Goal: Transaction & Acquisition: Purchase product/service

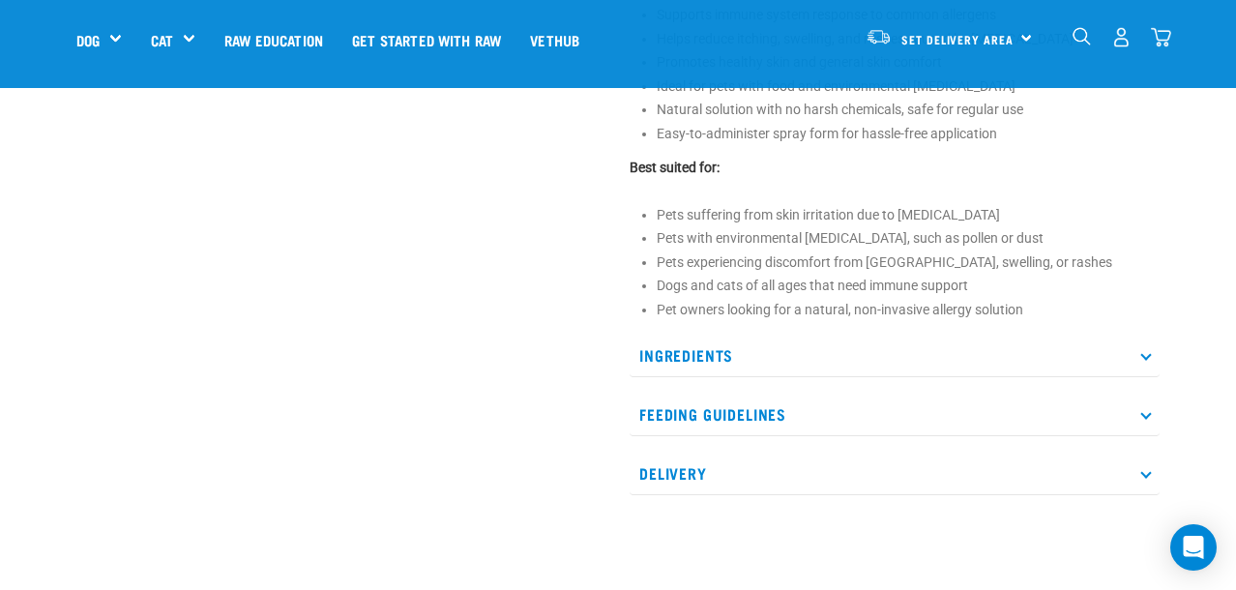
scroll to position [832, 0]
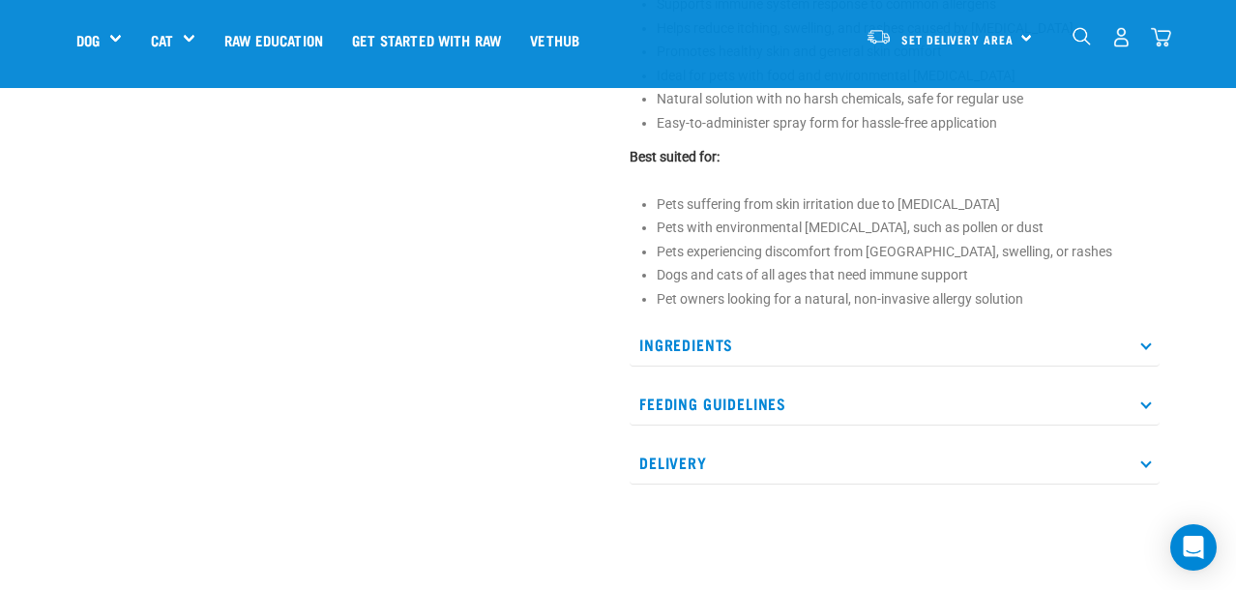
click at [689, 341] on p "Ingredients" at bounding box center [895, 345] width 530 height 44
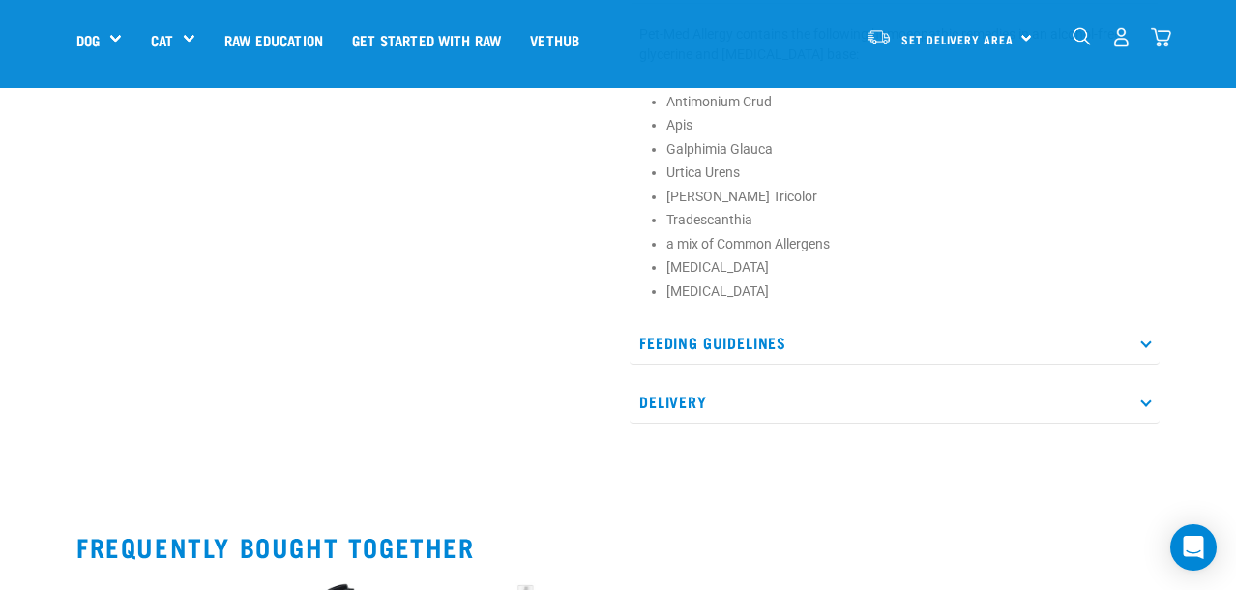
scroll to position [1209, 0]
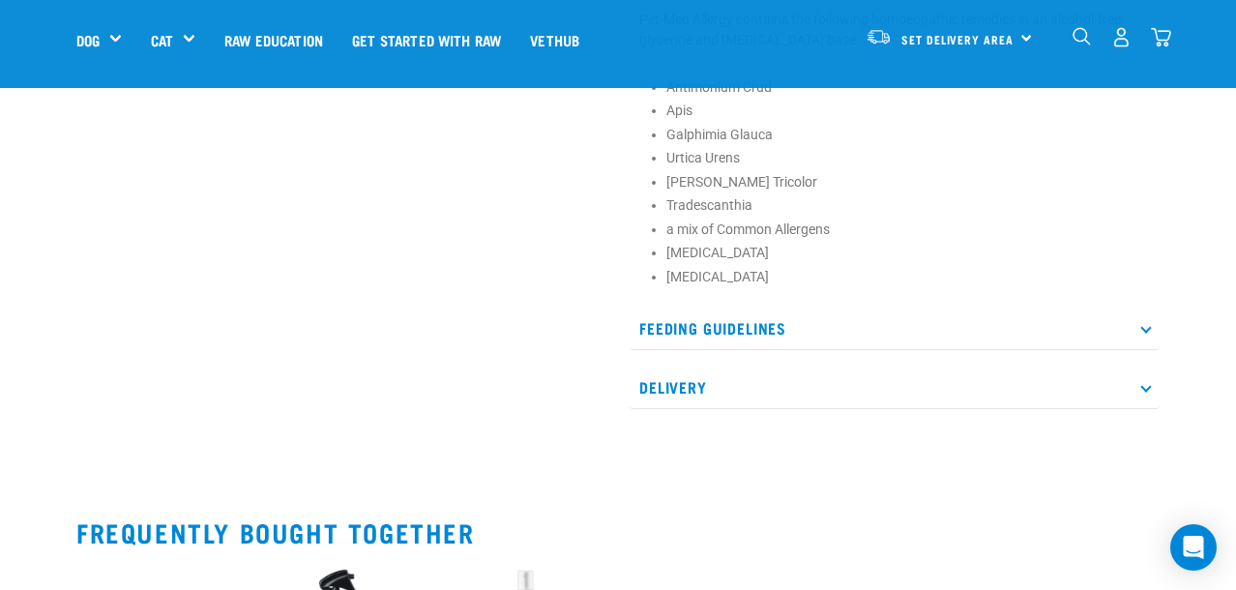
click at [662, 316] on p "Feeding Guidelines" at bounding box center [895, 329] width 530 height 44
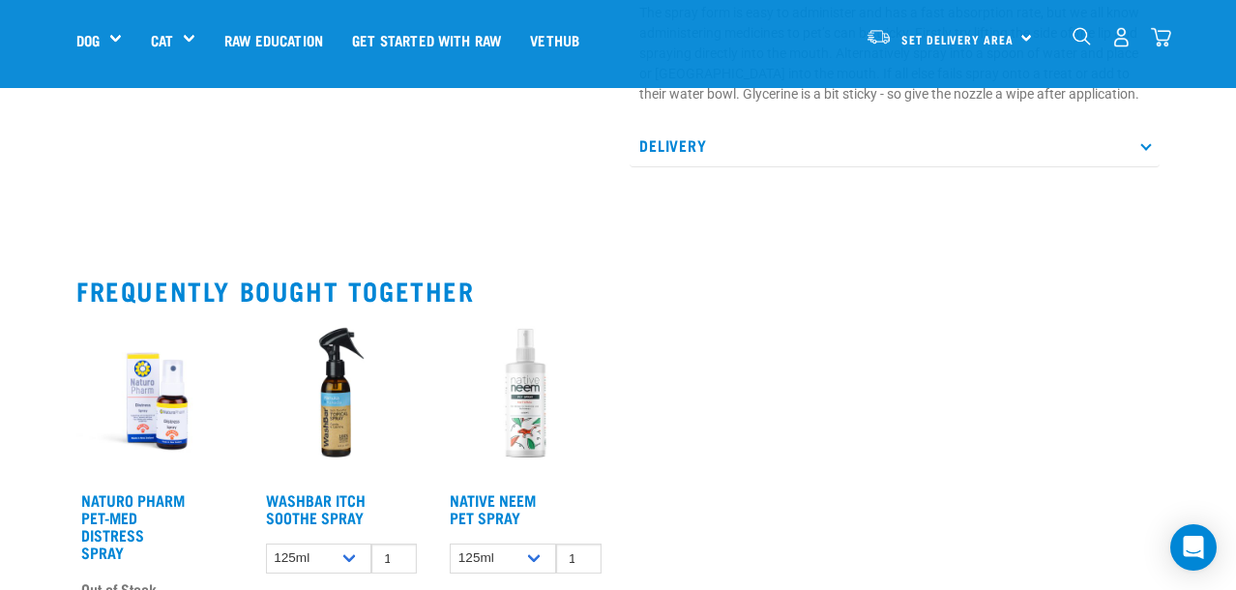
scroll to position [1743, 0]
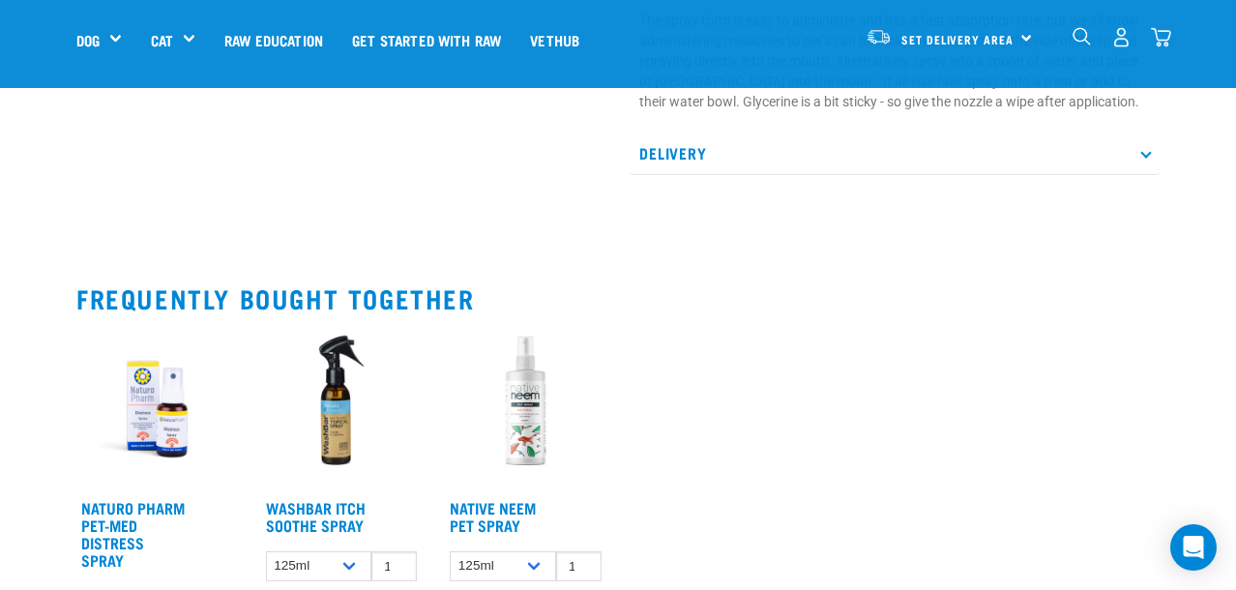
click at [666, 139] on p "Delivery" at bounding box center [895, 154] width 530 height 44
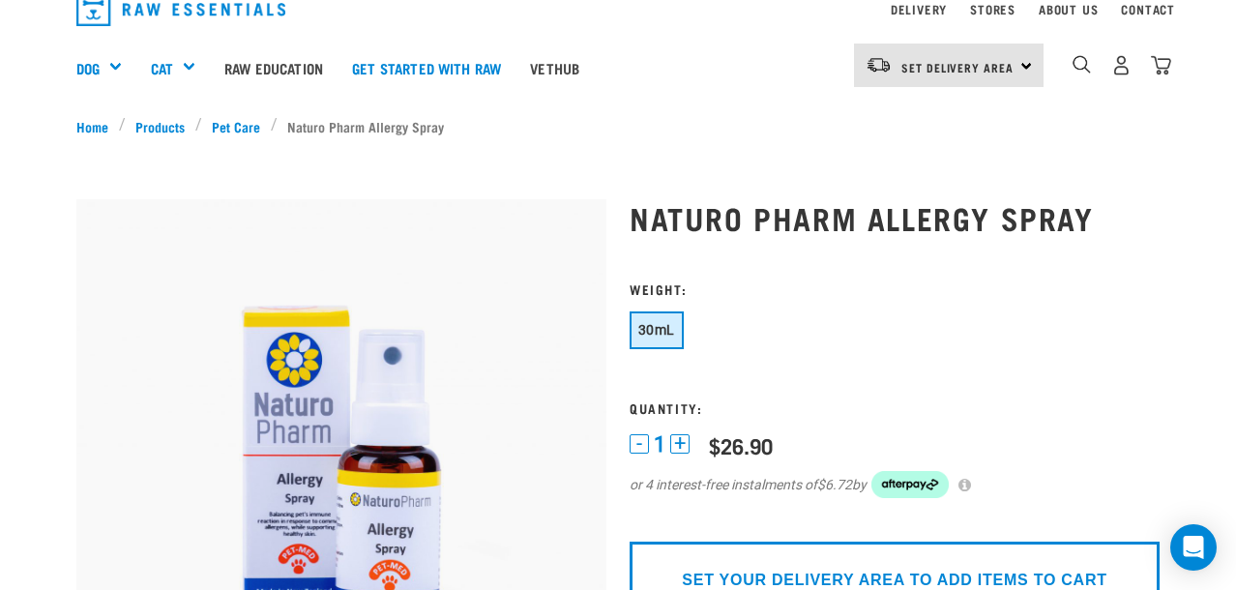
scroll to position [0, 0]
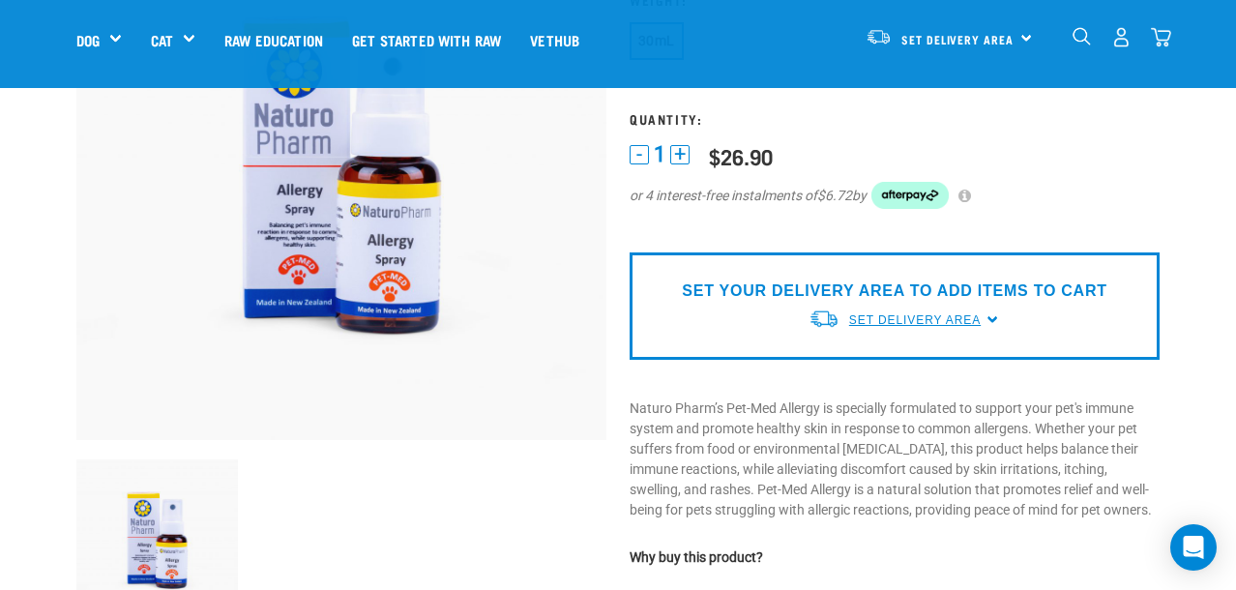
click at [877, 328] on link "Set Delivery Area" at bounding box center [915, 319] width 132 height 17
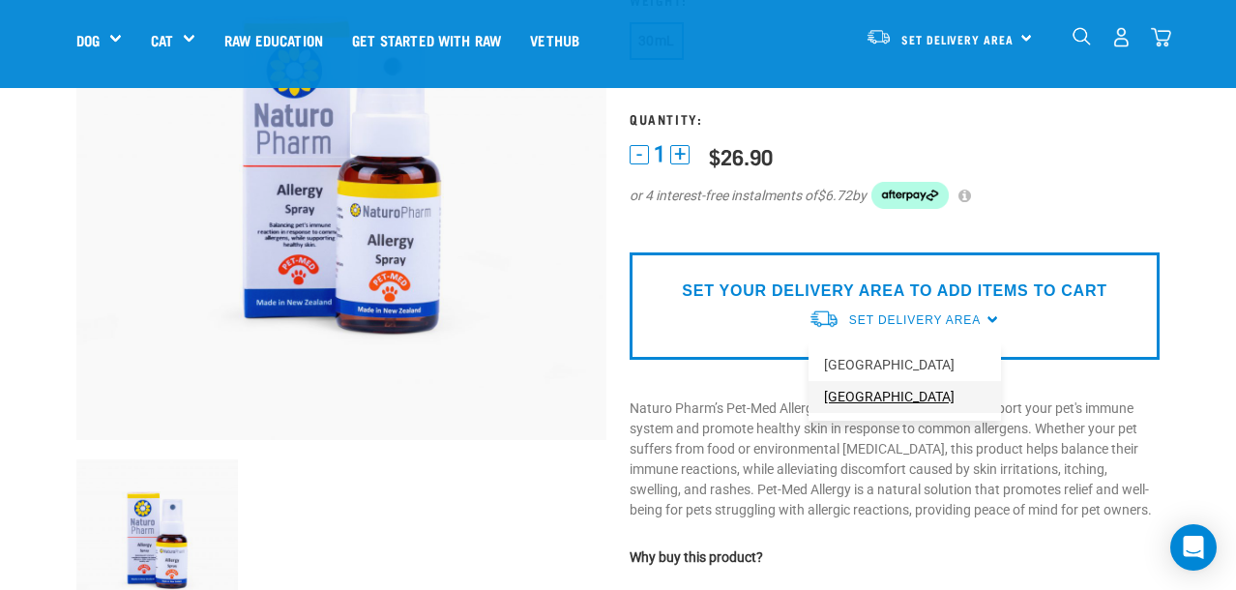
click at [870, 393] on link "[GEOGRAPHIC_DATA]" at bounding box center [904, 397] width 192 height 32
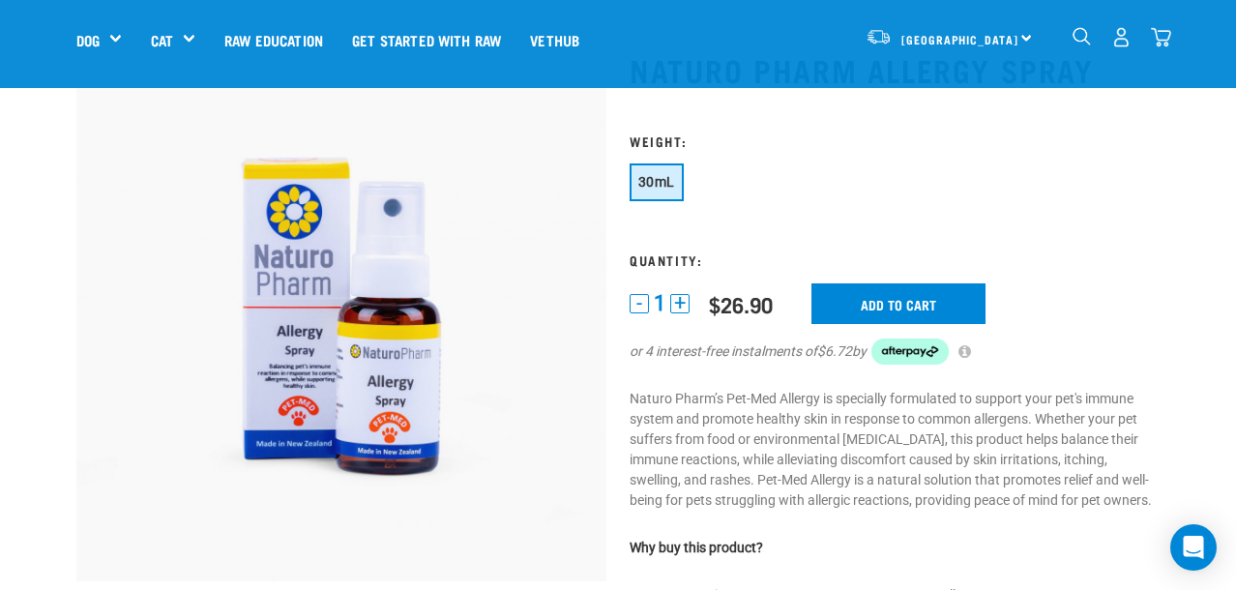
scroll to position [75, 0]
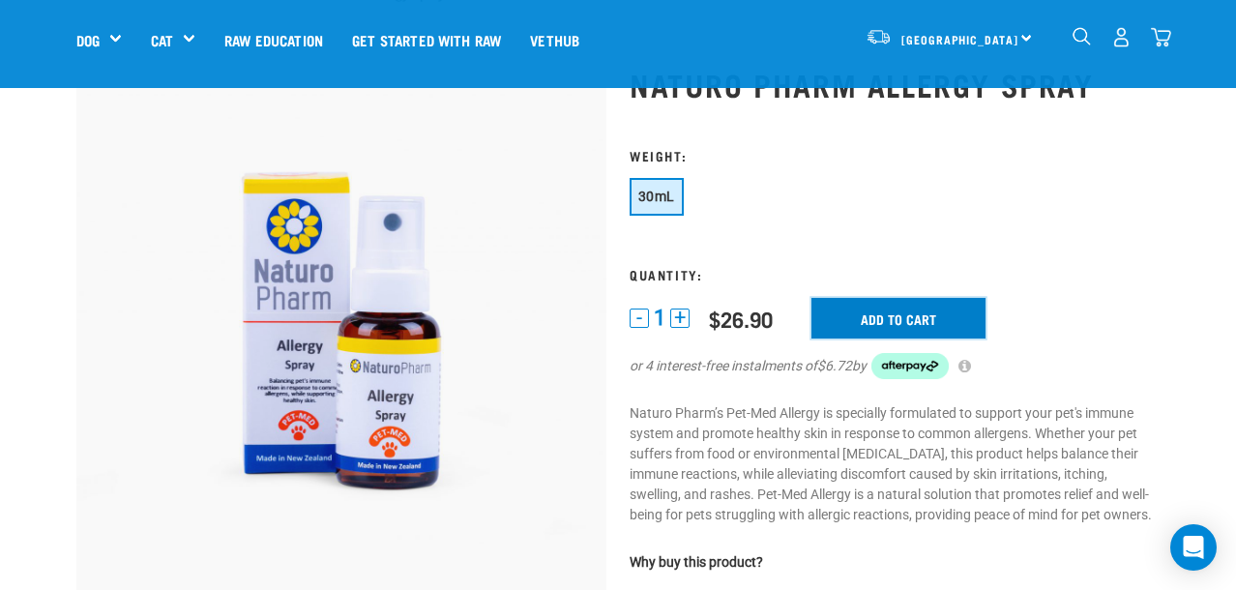
click at [856, 323] on input "Add to cart" at bounding box center [898, 318] width 174 height 41
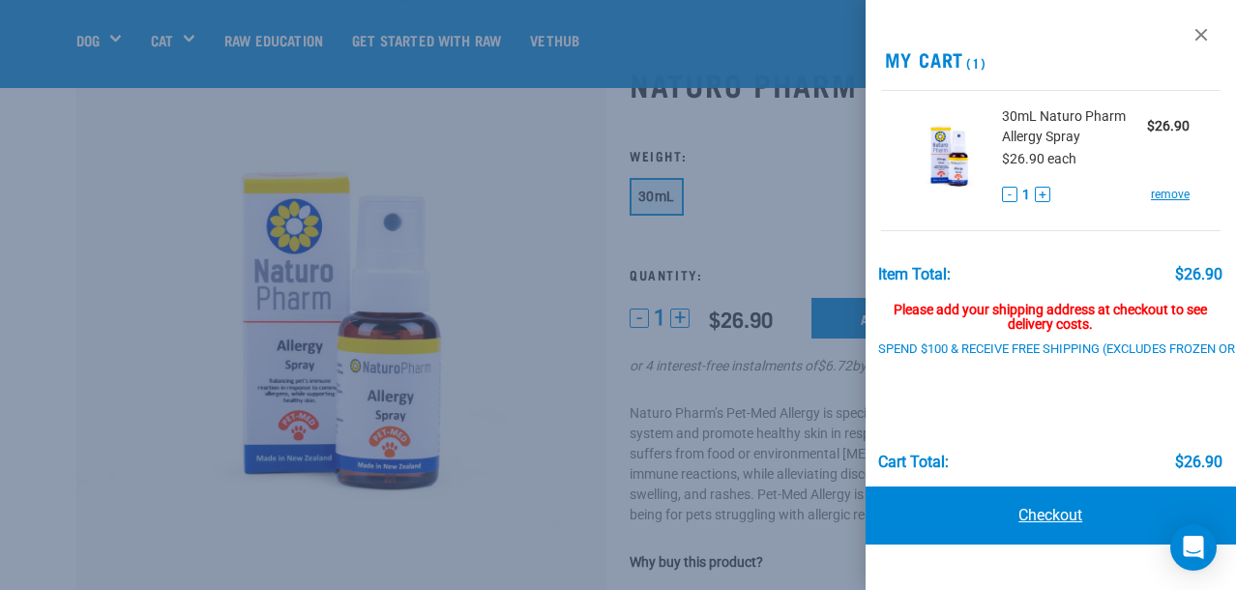
click at [1044, 506] on link "Checkout" at bounding box center [1050, 515] width 370 height 58
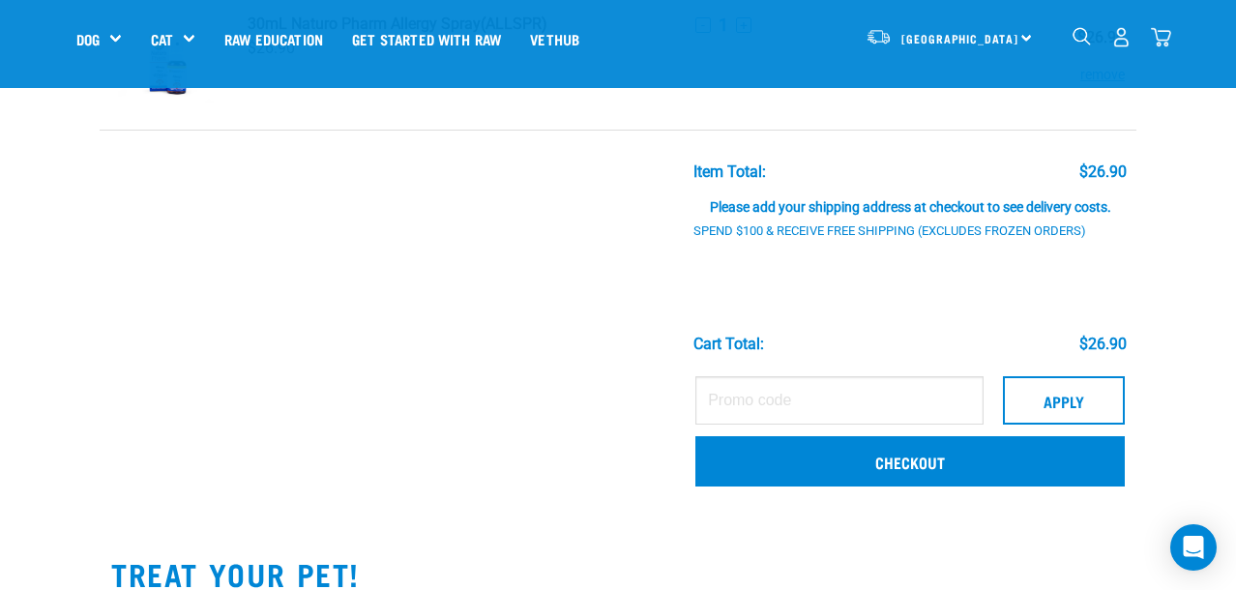
scroll to position [169, 0]
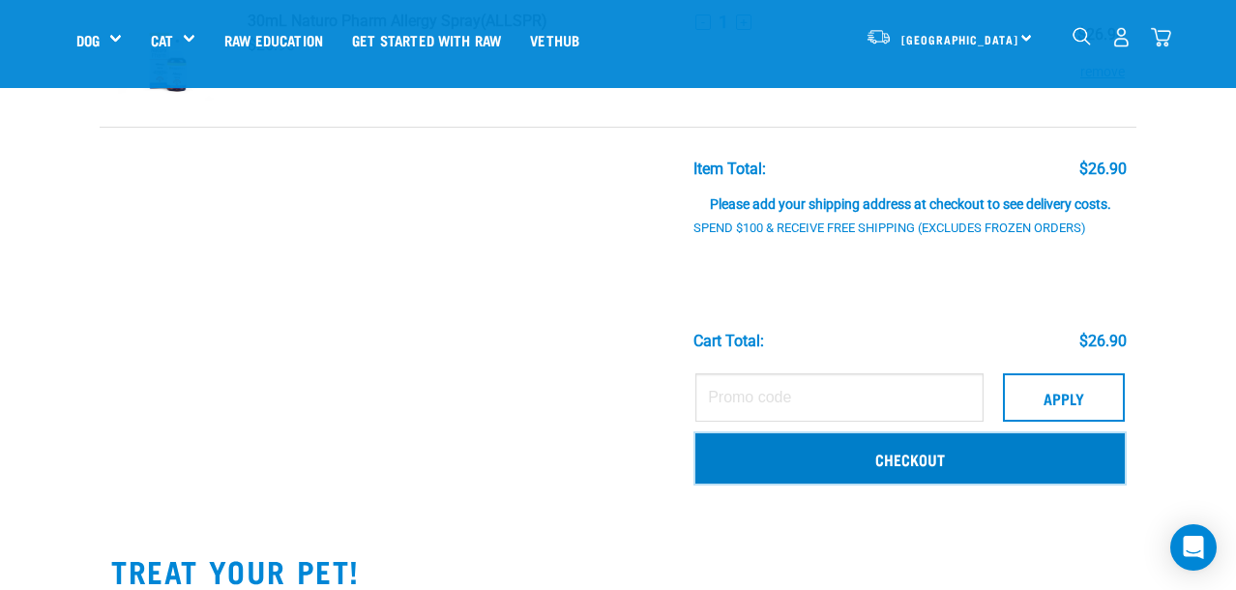
click at [984, 476] on link "Checkout" at bounding box center [909, 458] width 429 height 50
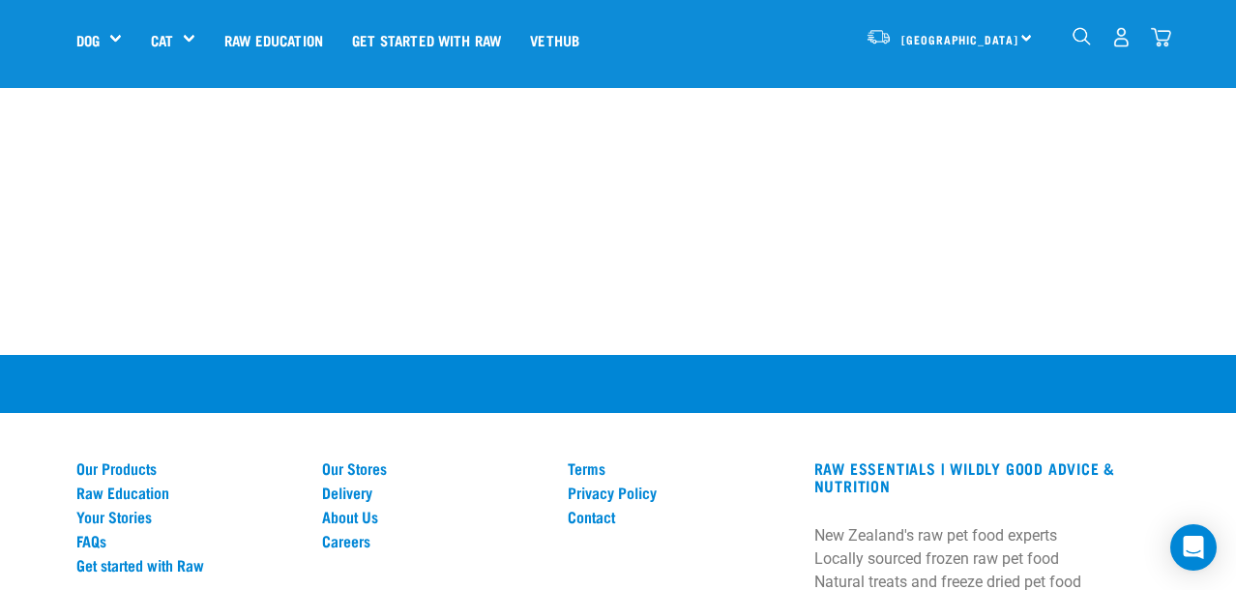
scroll to position [627, 0]
